Goal: Task Accomplishment & Management: Manage account settings

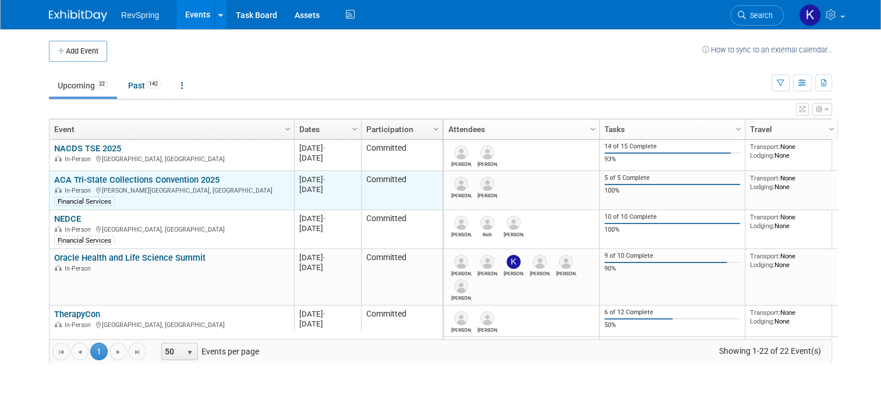
click at [161, 180] on link "ACA Tri-State Collections Convention 2025" at bounding box center [136, 180] width 165 height 10
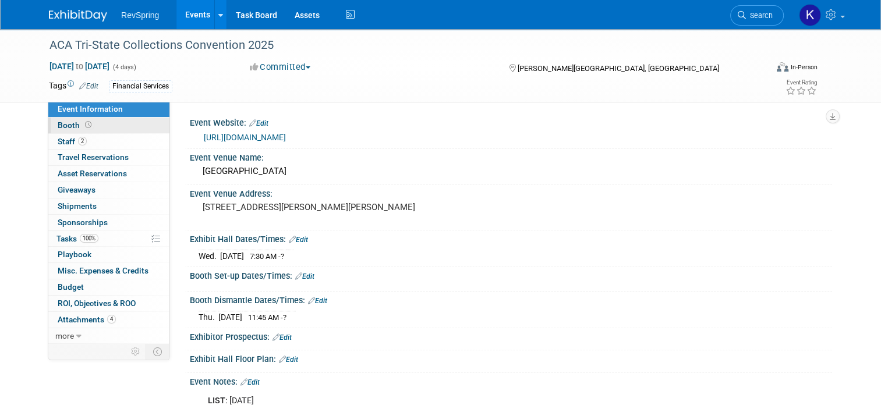
click at [105, 128] on link "Booth" at bounding box center [108, 126] width 121 height 16
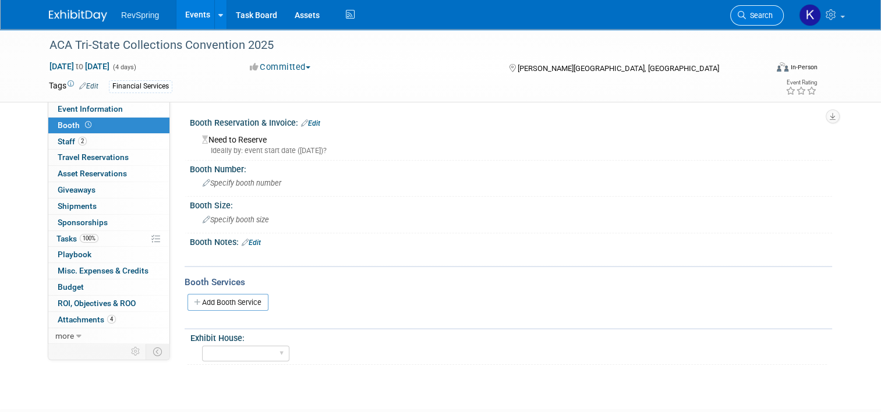
click at [759, 16] on span "Search" at bounding box center [759, 15] width 27 height 9
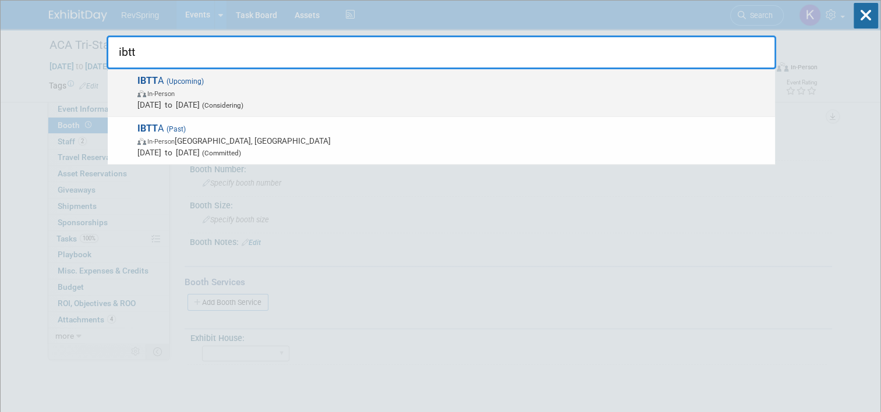
type input "ibtt"
click at [366, 102] on span "Oct 11, 2025 to Oct 14, 2025 (Considering)" at bounding box center [453, 105] width 632 height 12
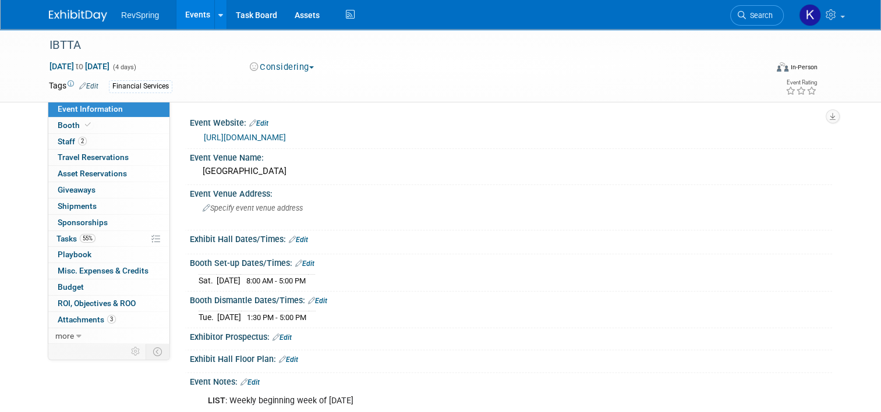
click at [294, 68] on button "Considering" at bounding box center [282, 67] width 73 height 12
click at [293, 80] on link "Committed" at bounding box center [292, 86] width 92 height 16
click at [129, 310] on link "0 ROI, Objectives & ROO 0" at bounding box center [108, 304] width 121 height 16
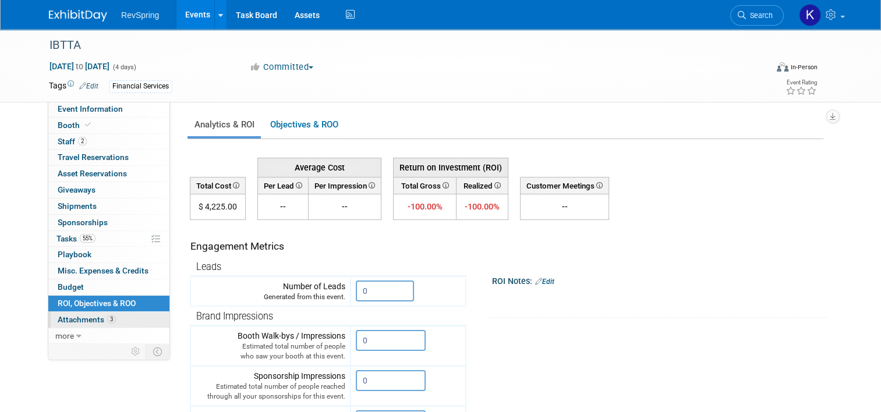
click at [128, 315] on link "3 Attachments 3" at bounding box center [108, 320] width 121 height 16
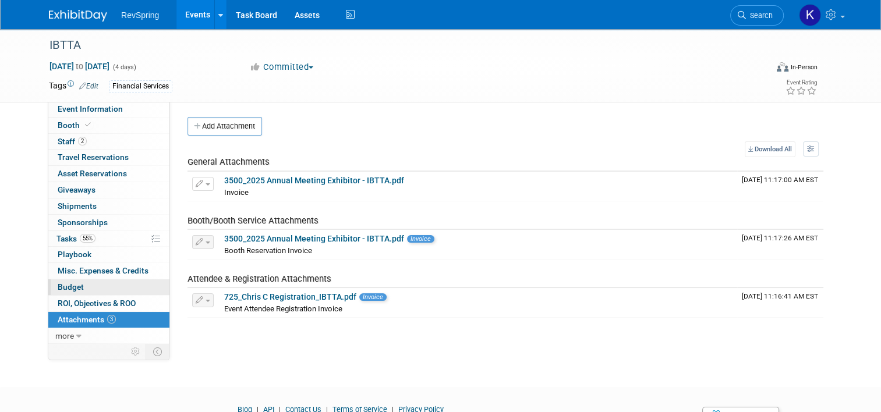
click at [96, 291] on link "Budget" at bounding box center [108, 287] width 121 height 16
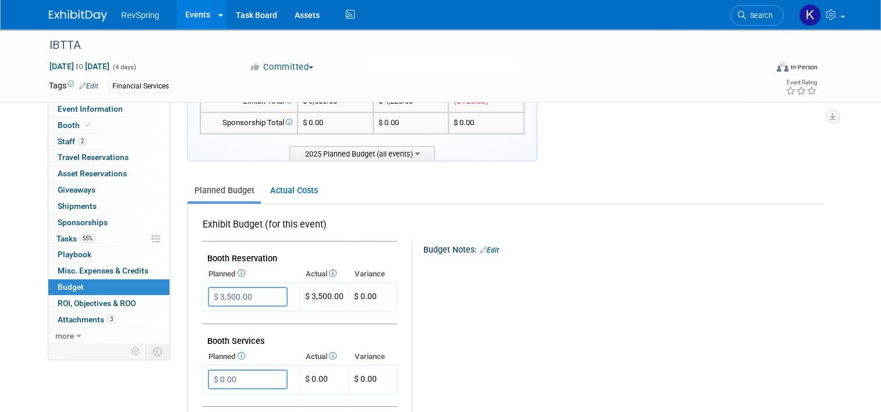
scroll to position [95, 0]
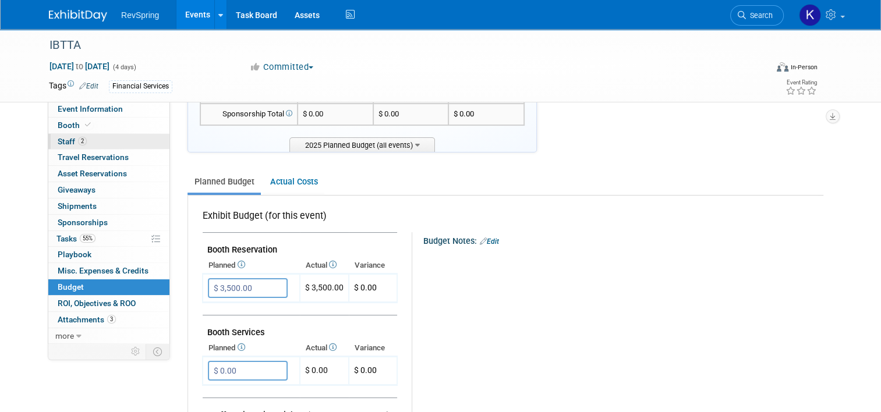
click at [81, 145] on link "2 Staff 2" at bounding box center [108, 142] width 121 height 16
